Goal: Find contact information: Find contact information

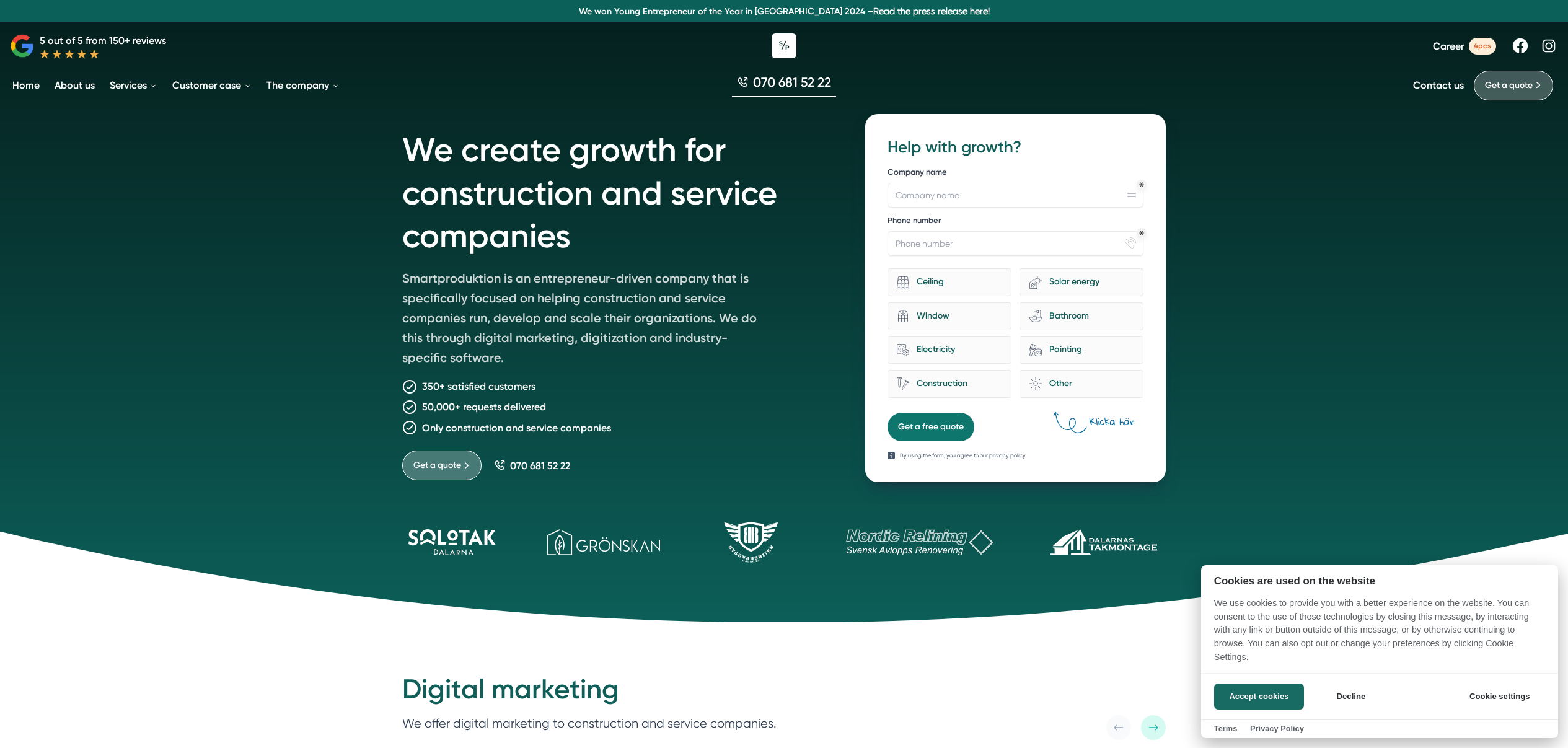
click at [309, 259] on div at bounding box center [784, 374] width 1568 height 748
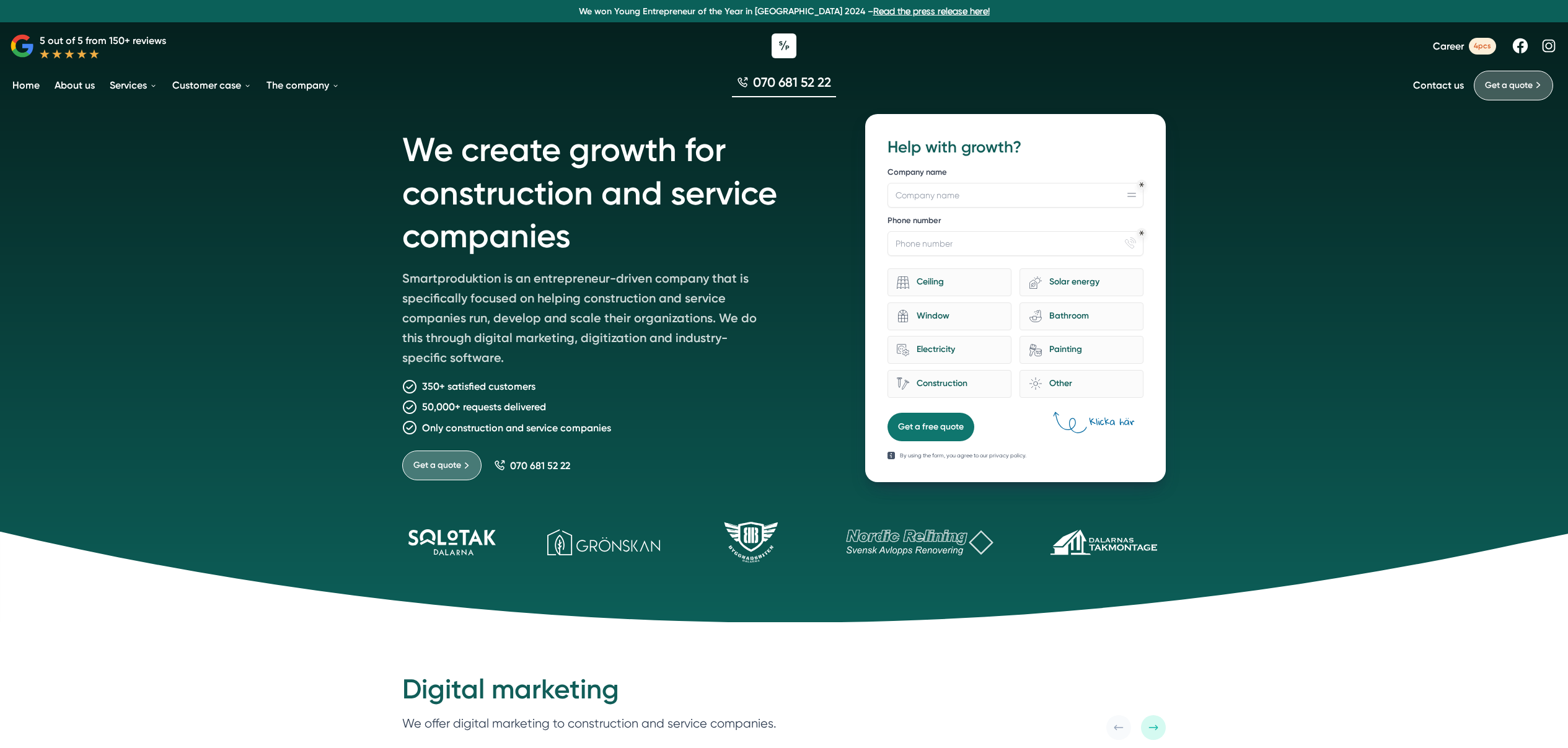
click at [324, 236] on div "We create growth for construction and service companies Smartproduktion is an e…" at bounding box center [784, 311] width 1568 height 622
click at [1423, 81] on font "Contact us" at bounding box center [1438, 85] width 51 height 11
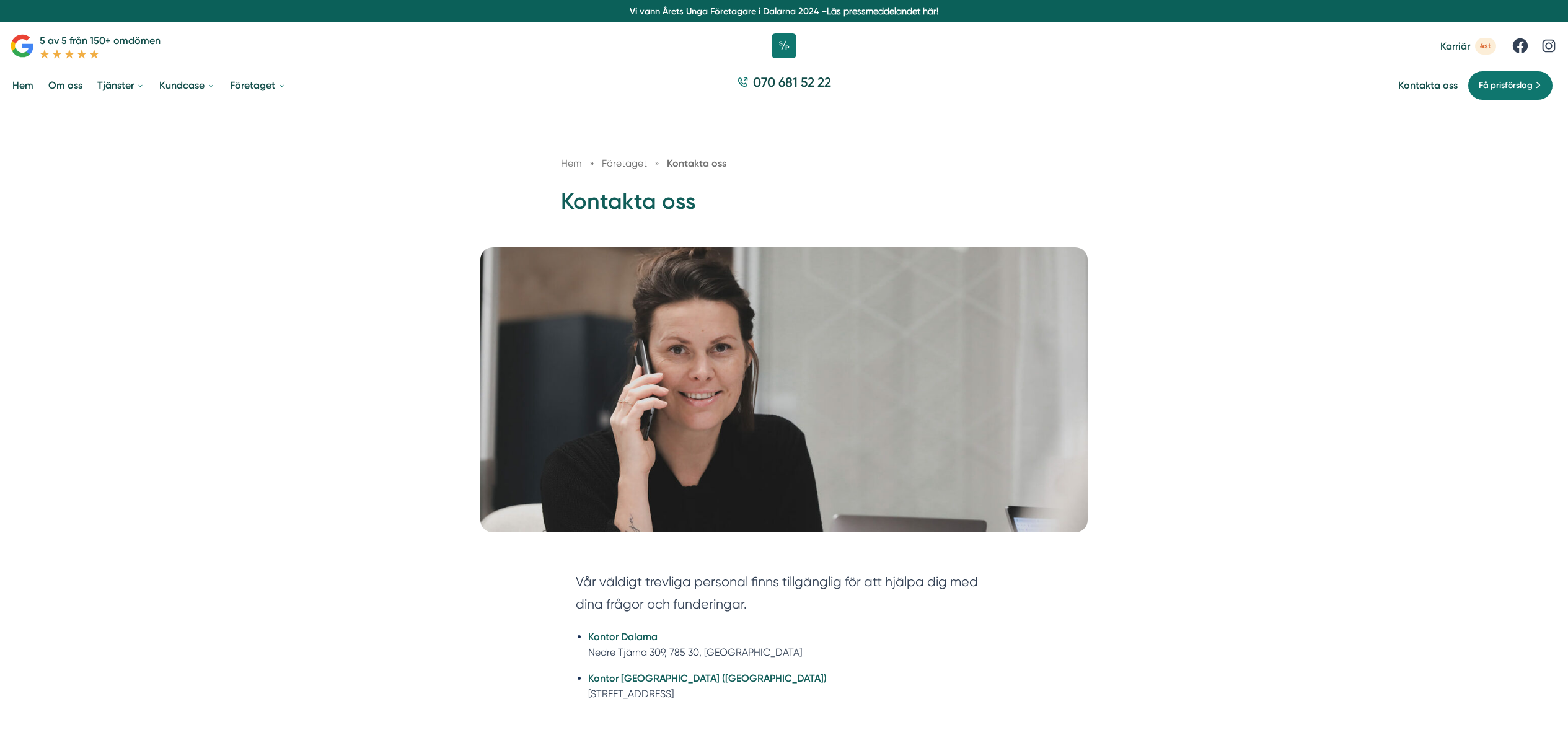
drag, startPoint x: 379, startPoint y: 312, endPoint x: 399, endPoint y: 302, distance: 22.4
click at [380, 310] on picture at bounding box center [784, 389] width 1538 height 285
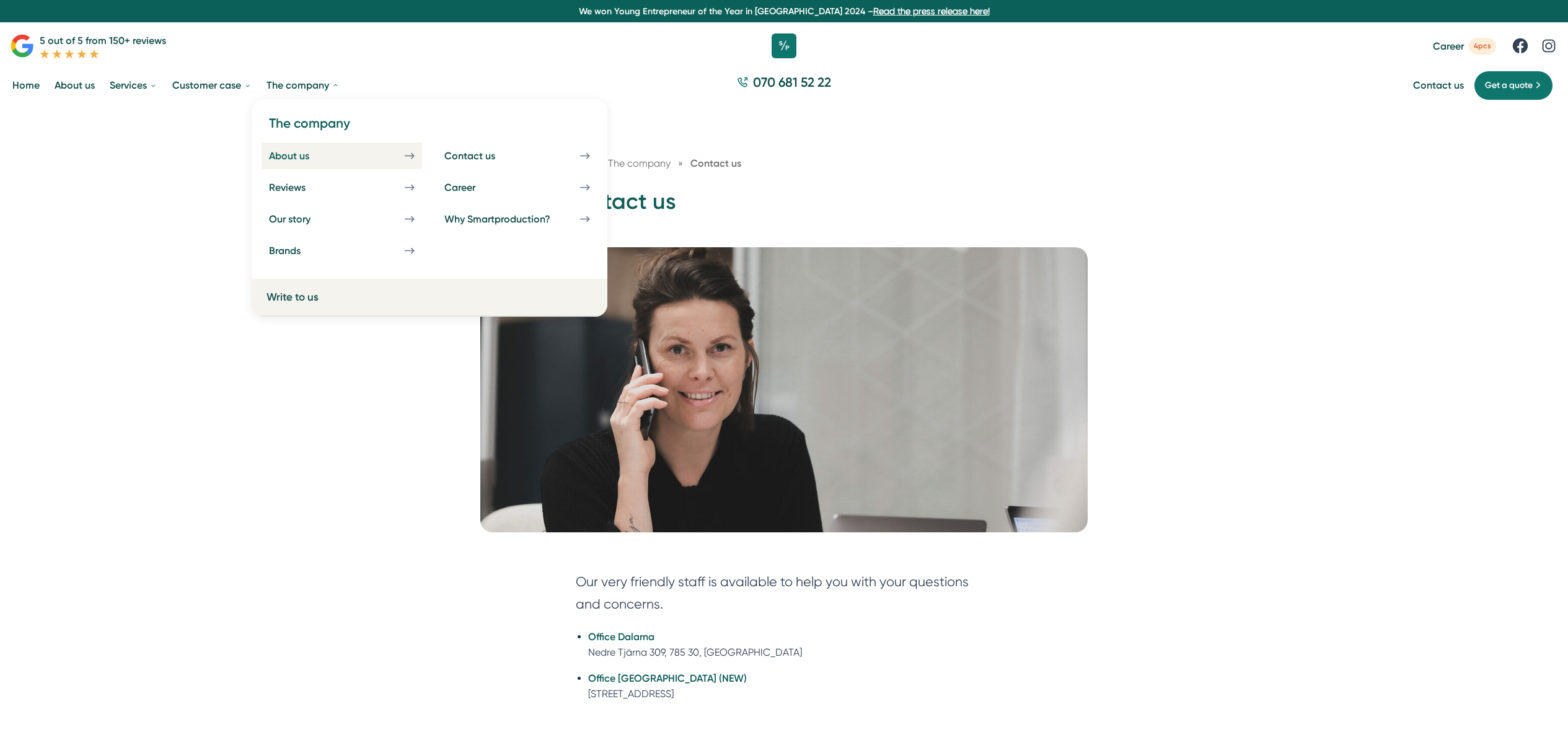
click at [300, 158] on font "About us" at bounding box center [289, 156] width 40 height 11
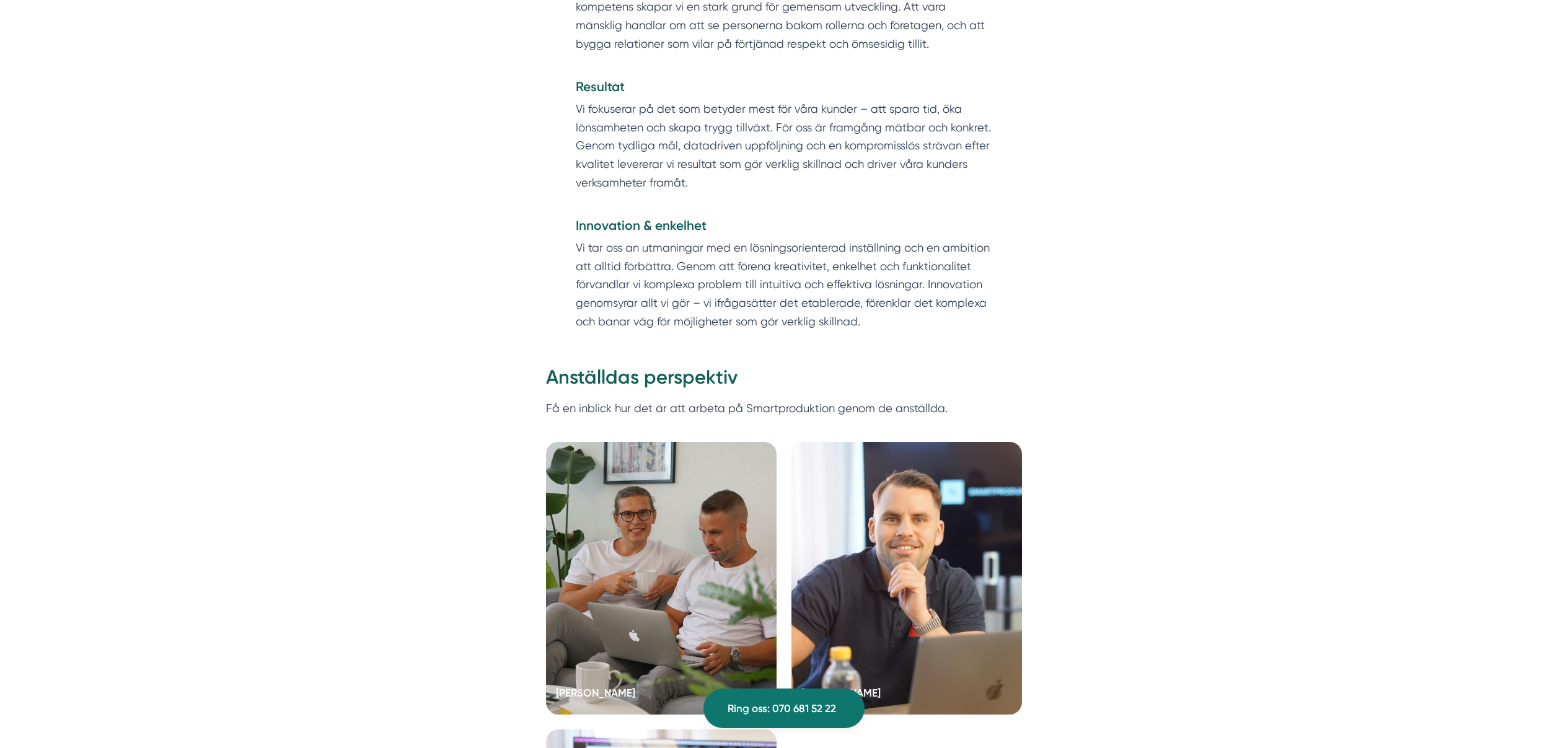
scroll to position [2304, 0]
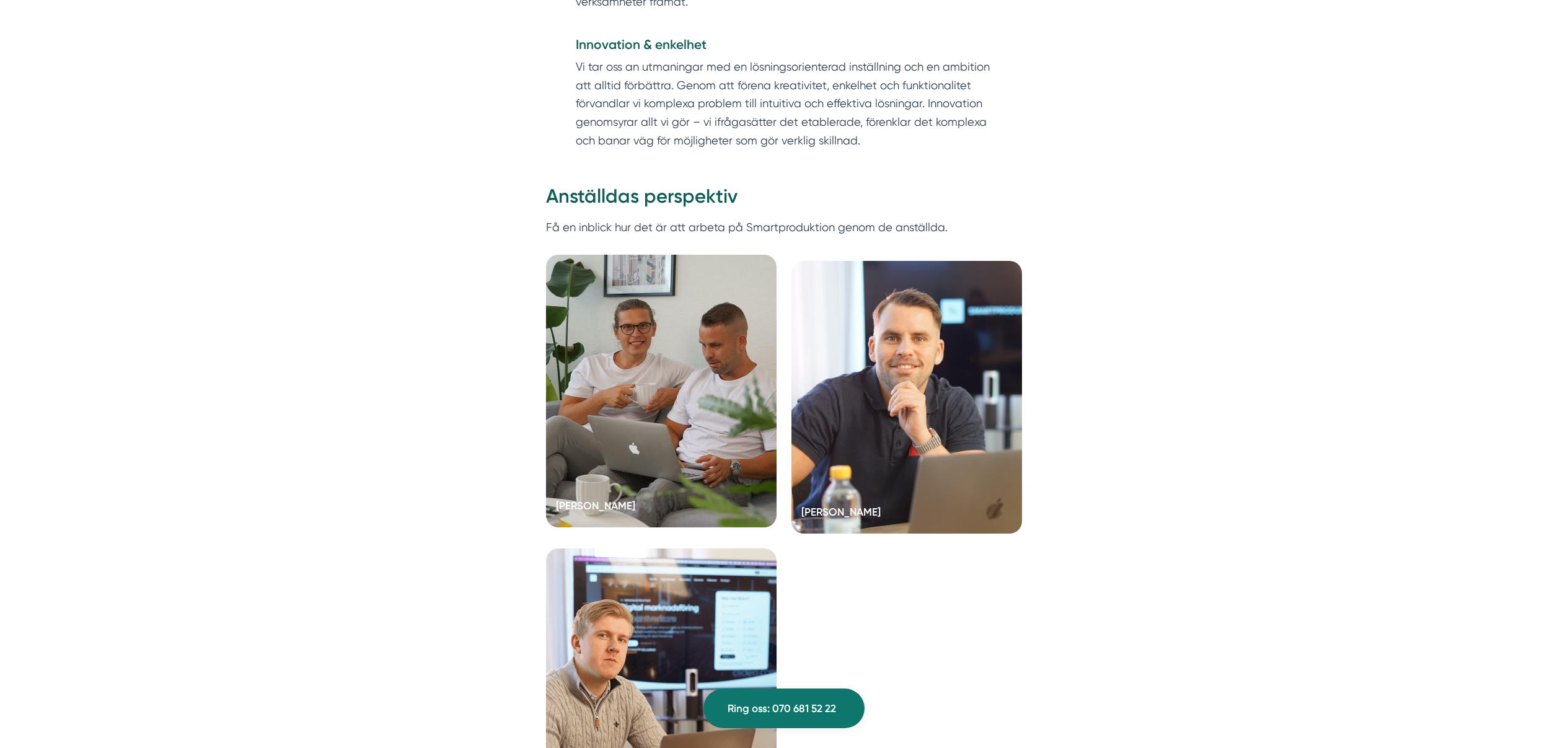
click at [669, 415] on div at bounding box center [661, 390] width 230 height 273
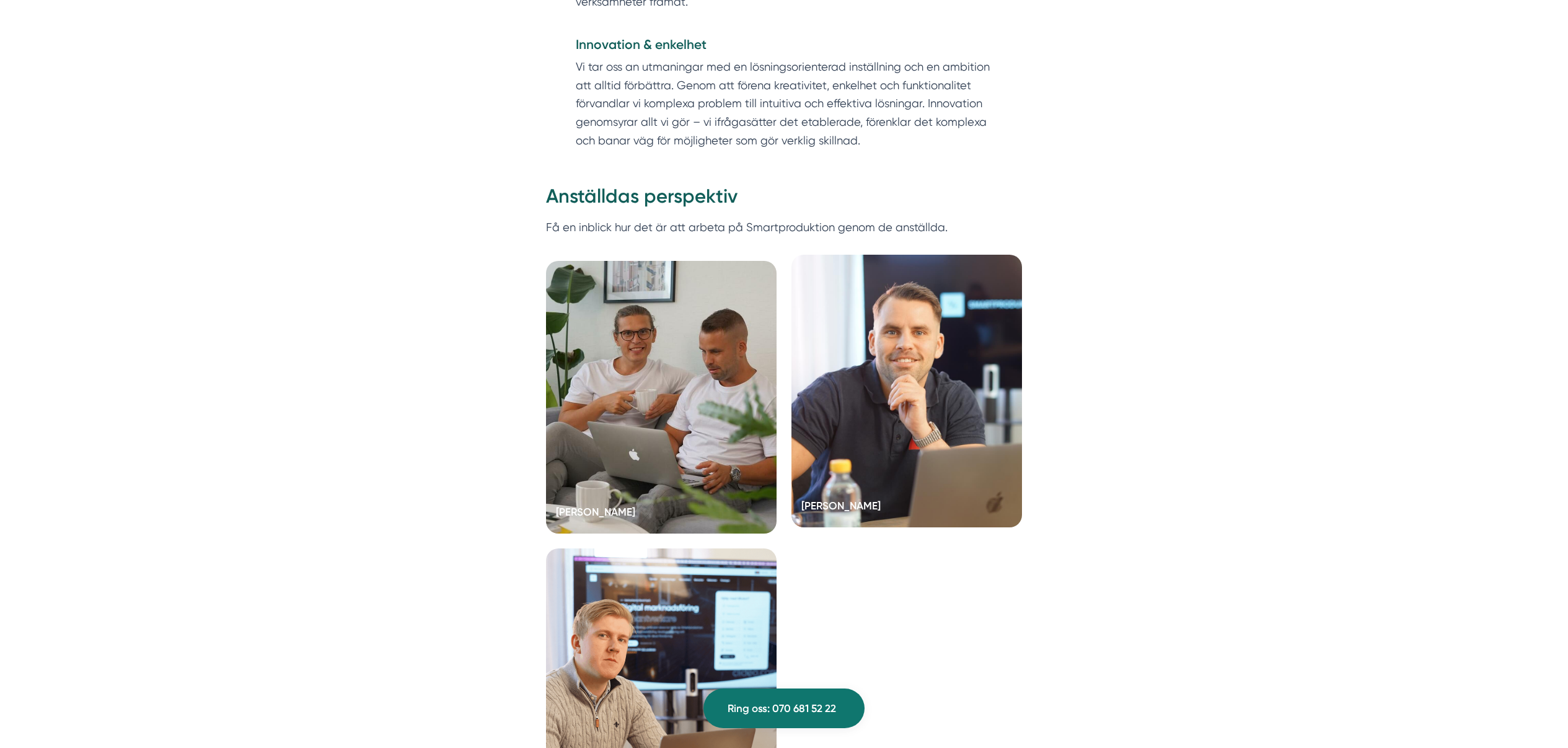
click at [884, 415] on div at bounding box center [907, 390] width 230 height 273
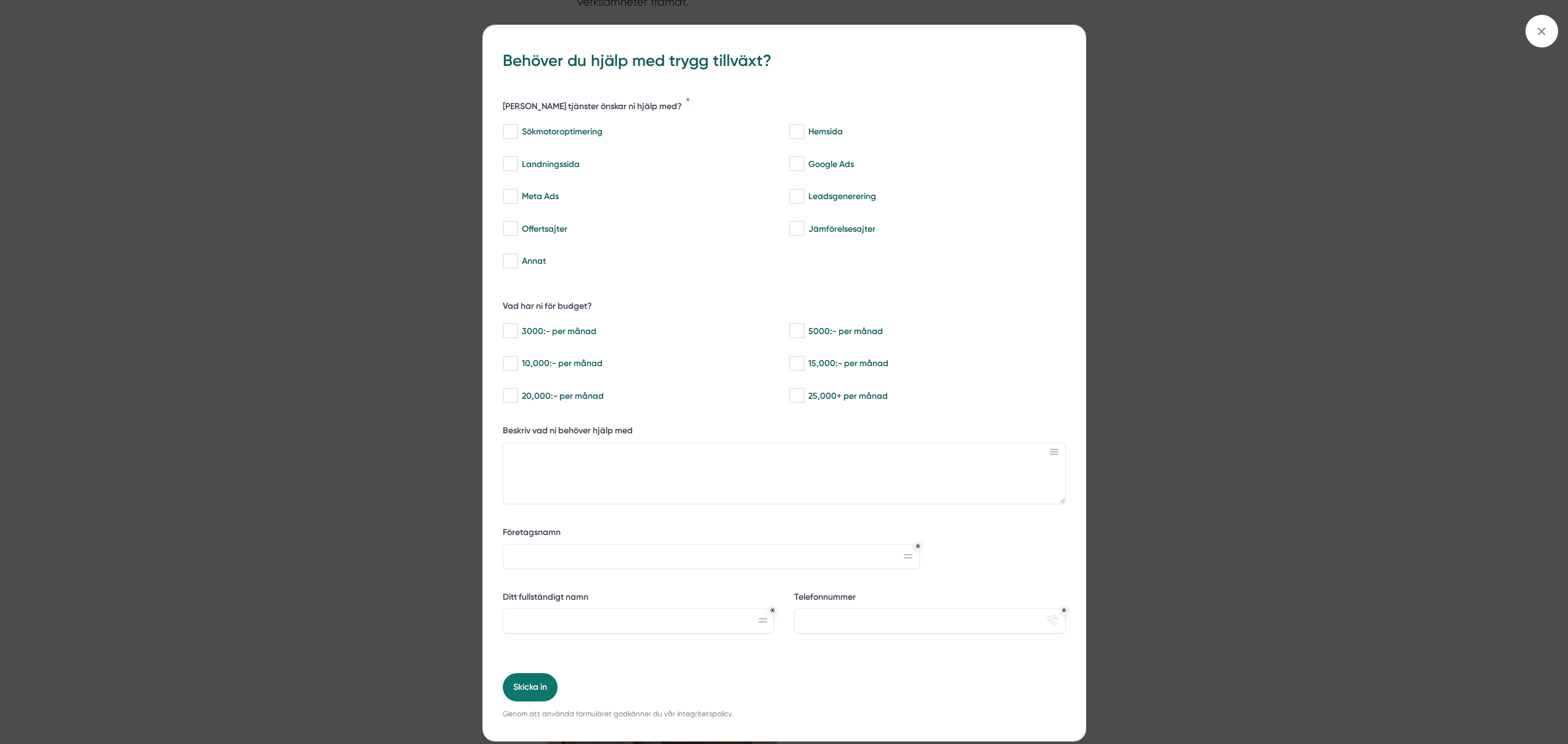
click at [174, 145] on div "bbc9b822-b2c6-488a-ab3e-9a2d59e49c7c Behöver du hjälp med trygg tillväxt? [PERS…" at bounding box center [784, 372] width 1568 height 744
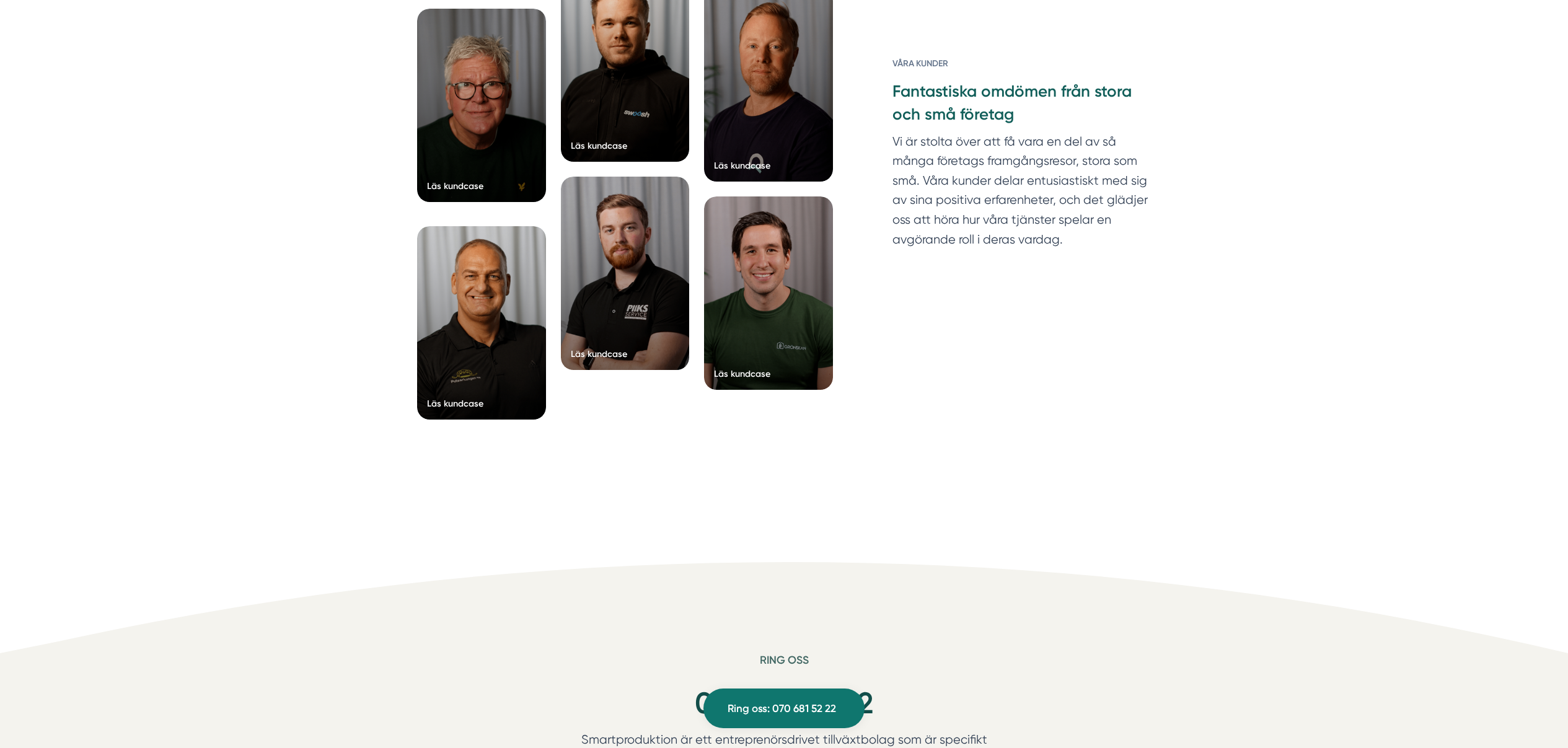
scroll to position [3225, 0]
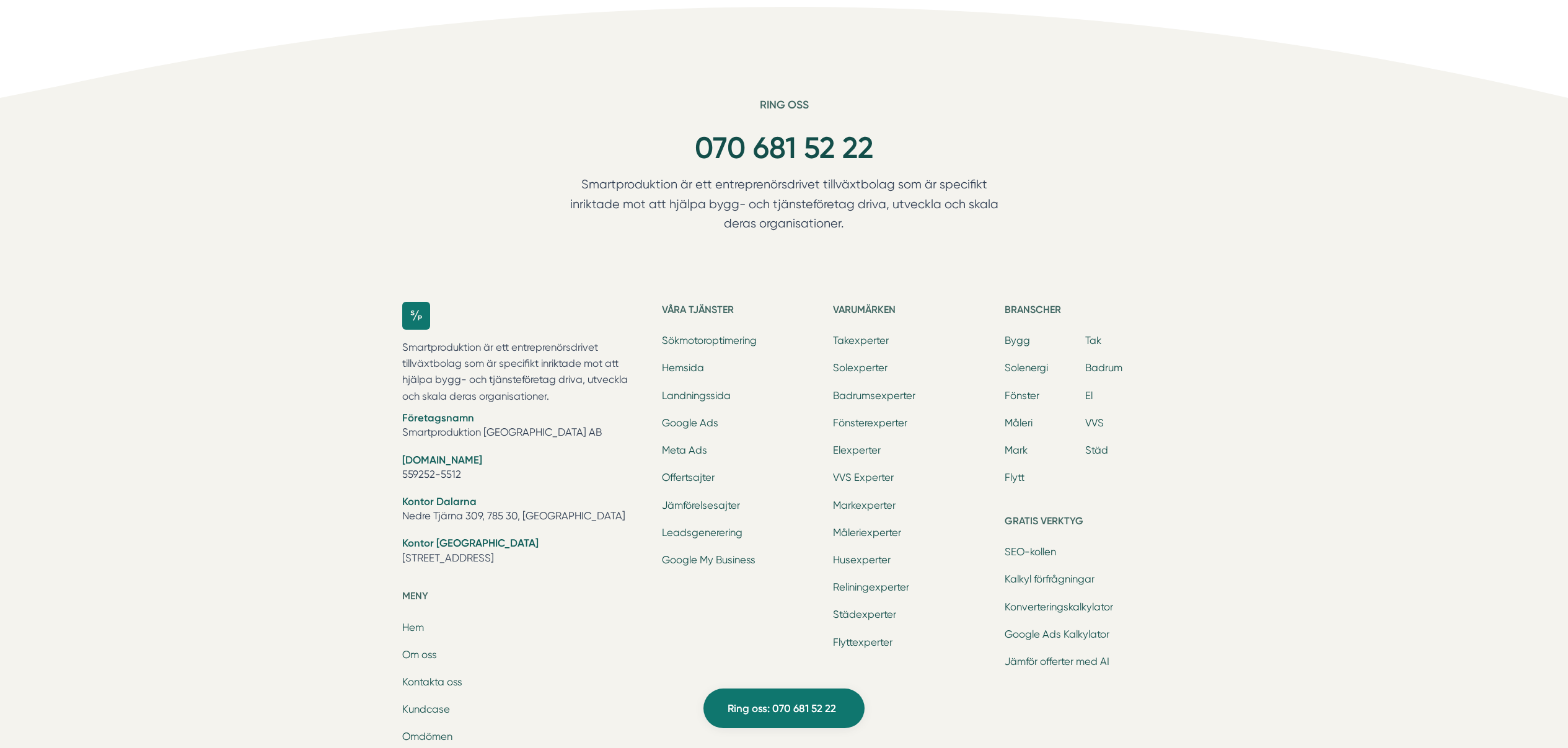
scroll to position [2384, 0]
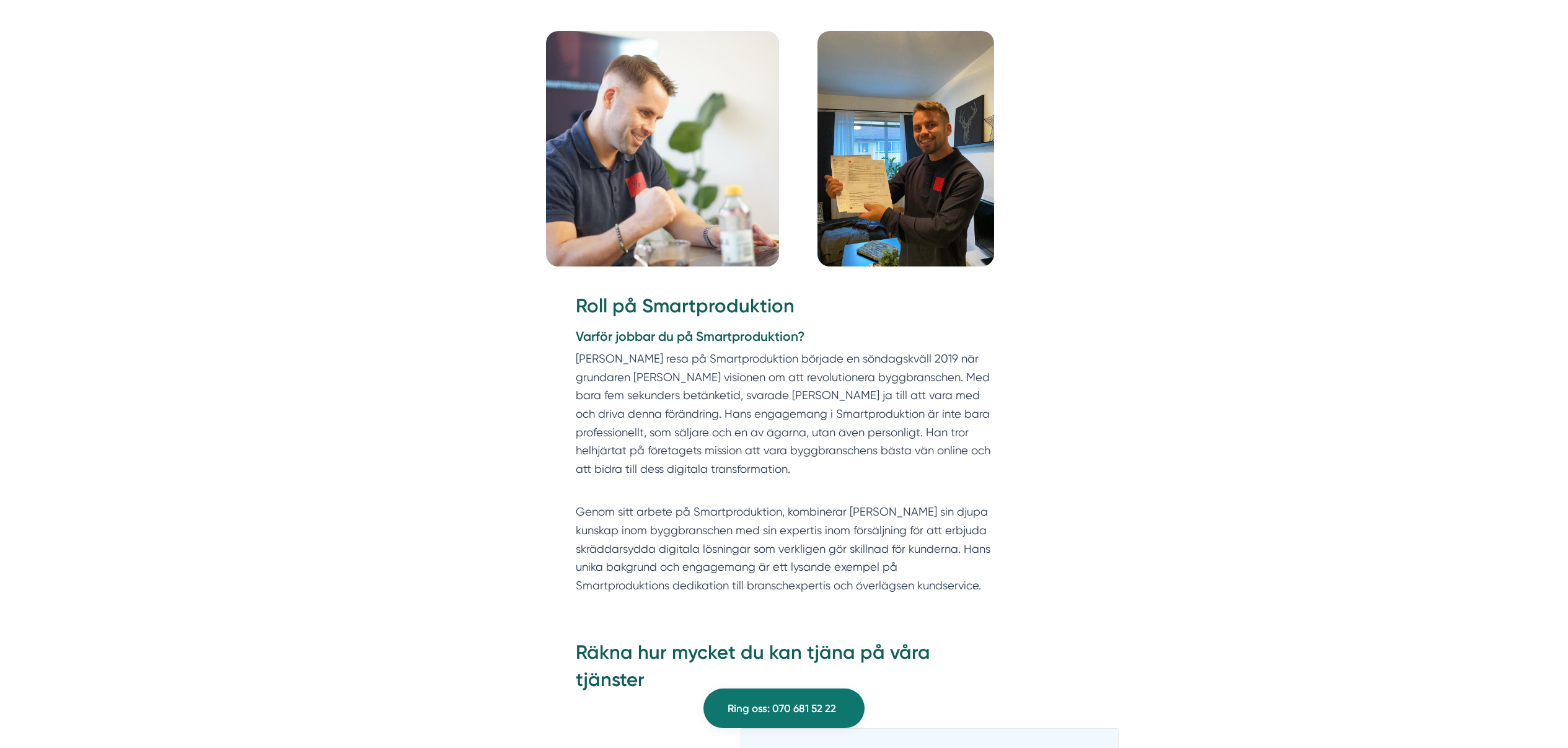
scroll to position [1295, 0]
